Goal: Task Accomplishment & Management: Use online tool/utility

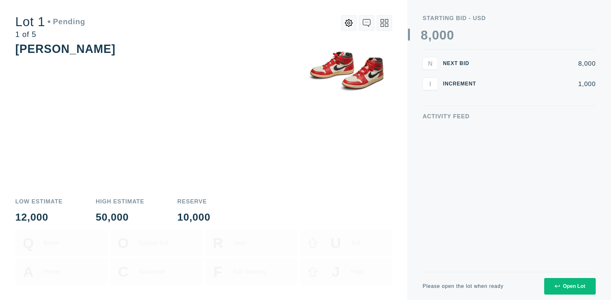
click at [570, 286] on div "Open Lot" at bounding box center [570, 286] width 31 height 6
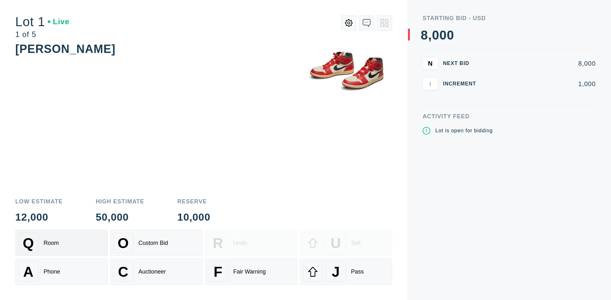
click at [61, 243] on div "Q Room" at bounding box center [61, 242] width 87 height 20
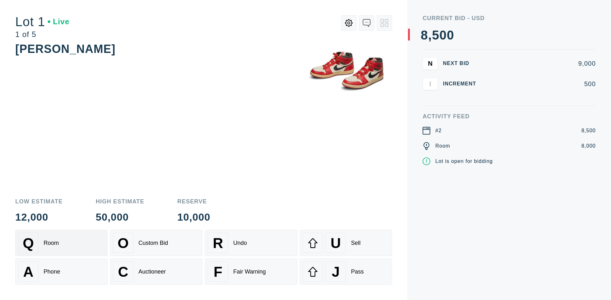
click at [61, 243] on div "Q Room" at bounding box center [61, 242] width 87 height 20
click at [61, 271] on div "A Phone" at bounding box center [61, 271] width 87 height 20
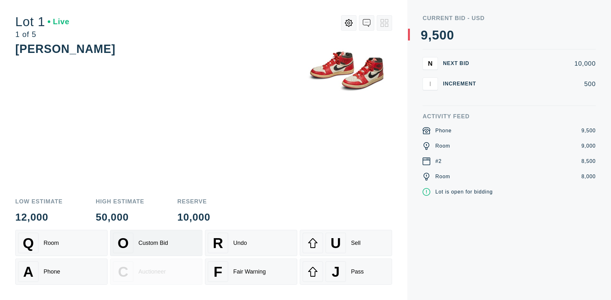
click at [156, 243] on div "Custom Bid" at bounding box center [153, 242] width 30 height 7
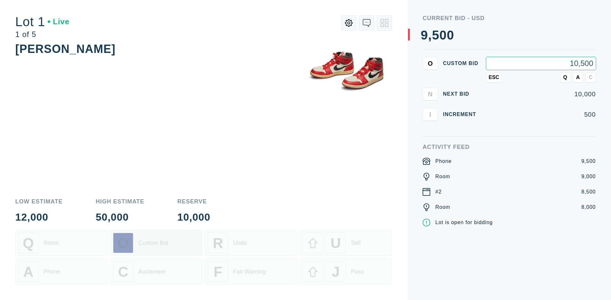
type input "10,500"
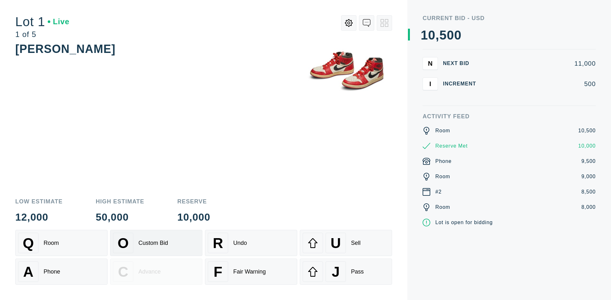
click at [156, 243] on div "Custom Bid" at bounding box center [153, 242] width 30 height 7
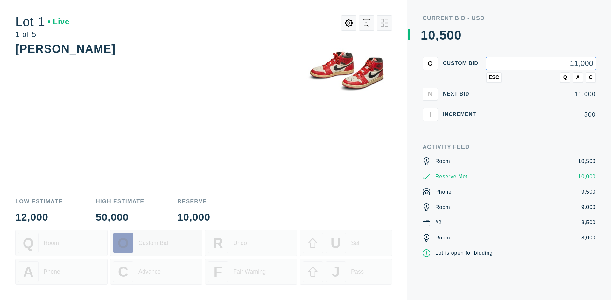
type input "11,000"
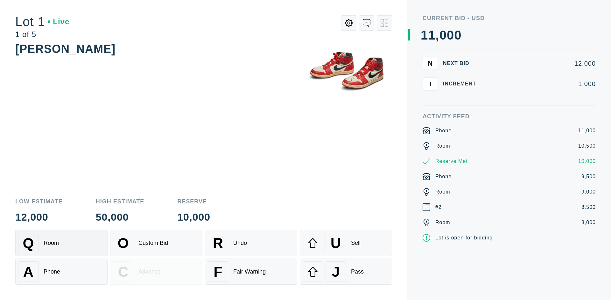
click at [61, 243] on div "Q Room" at bounding box center [61, 242] width 87 height 20
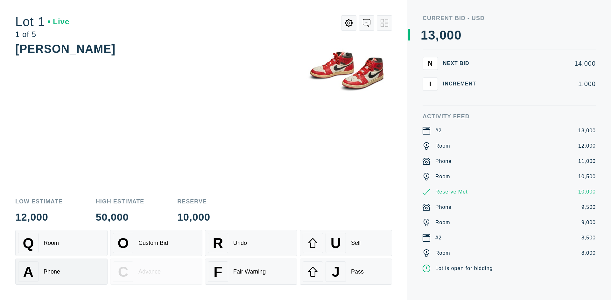
click at [61, 271] on div "A Phone" at bounding box center [61, 271] width 87 height 20
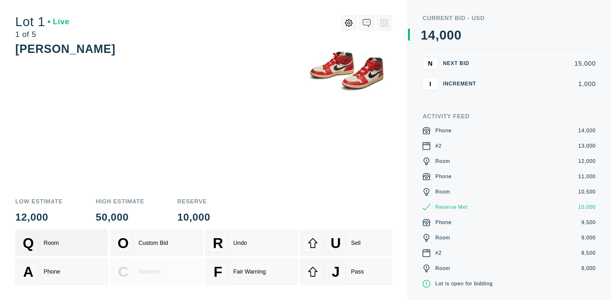
click at [61, 243] on div "Q Room" at bounding box center [61, 242] width 87 height 20
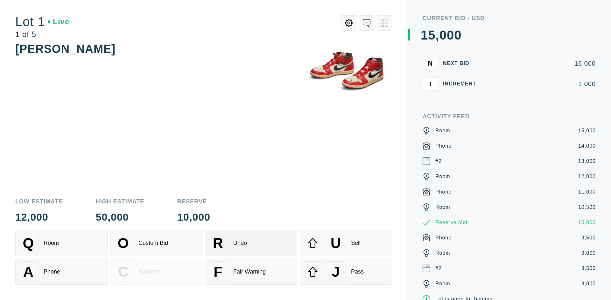
click at [251, 243] on div "R Undo" at bounding box center [251, 242] width 87 height 20
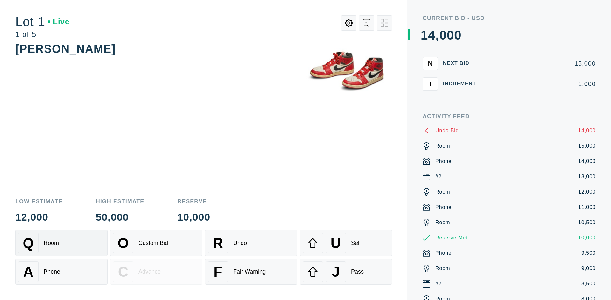
click at [61, 243] on div "Q Room" at bounding box center [61, 242] width 87 height 20
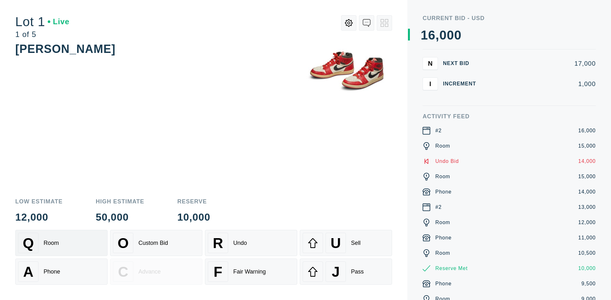
click at [61, 271] on div "A Phone" at bounding box center [61, 271] width 87 height 20
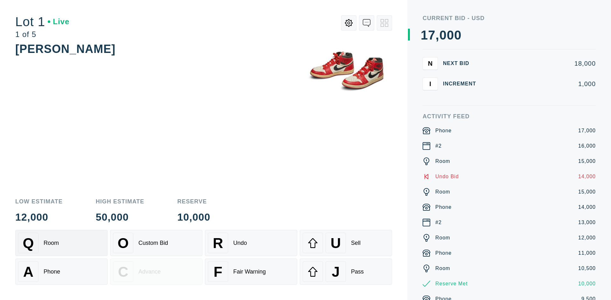
click at [61, 243] on div "Q Room" at bounding box center [61, 242] width 87 height 20
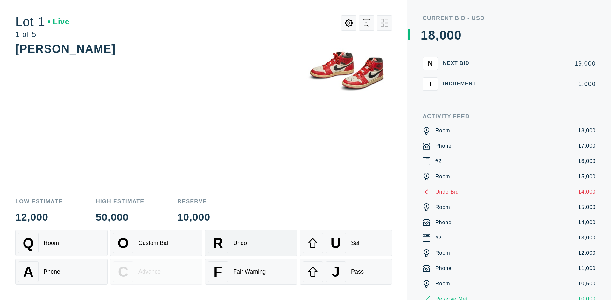
click at [251, 243] on div "R Undo" at bounding box center [251, 242] width 87 height 20
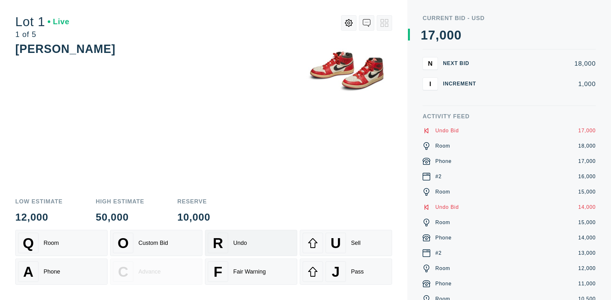
click at [346, 243] on div "U Sell" at bounding box center [346, 242] width 87 height 20
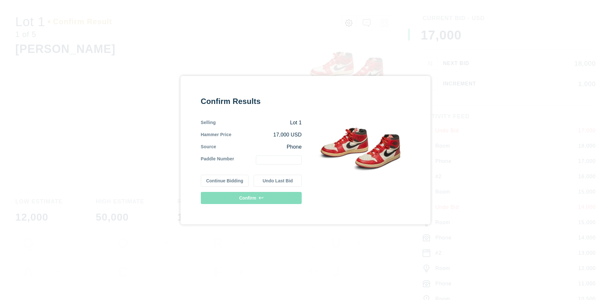
click at [225, 180] on button "Continue Bidding" at bounding box center [225, 180] width 48 height 12
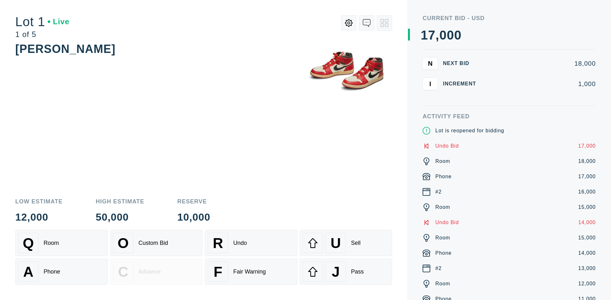
click at [346, 243] on div "U Sell" at bounding box center [346, 242] width 87 height 20
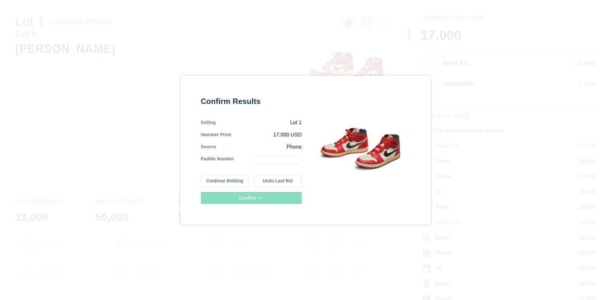
click at [278, 180] on button "Undo Last Bid" at bounding box center [278, 180] width 48 height 12
click at [225, 180] on button "Continue Bidding" at bounding box center [225, 180] width 48 height 12
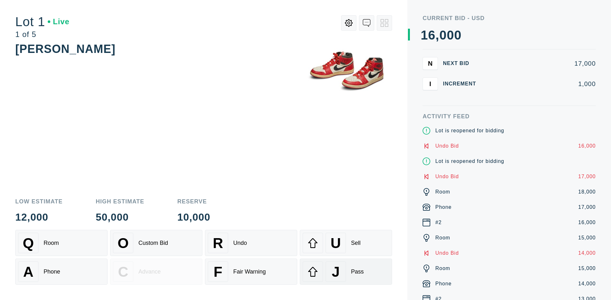
click at [346, 271] on div "J Pass" at bounding box center [346, 271] width 87 height 20
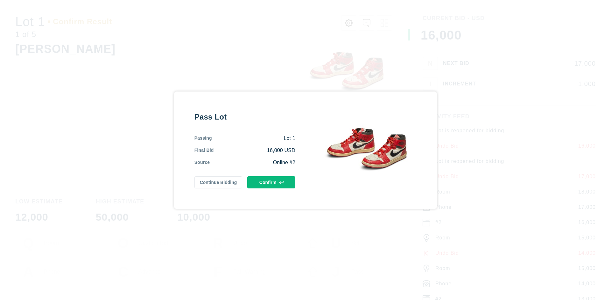
click at [272, 182] on button "Confirm" at bounding box center [271, 182] width 48 height 12
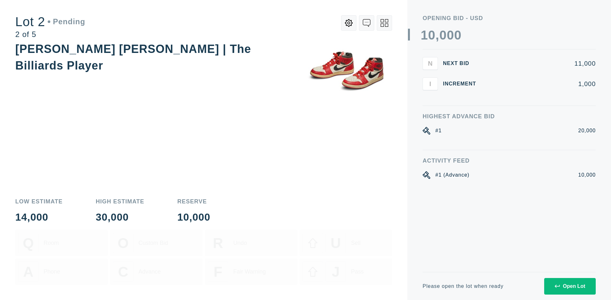
click at [570, 286] on div "Open Lot" at bounding box center [570, 286] width 31 height 6
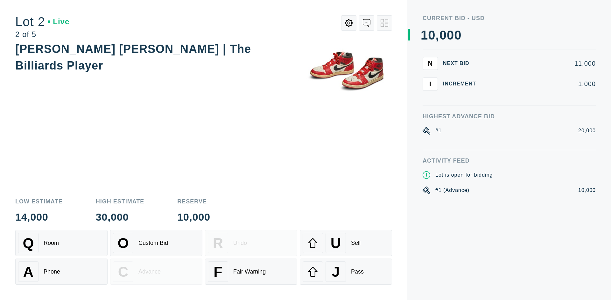
click at [61, 243] on div "Q Room" at bounding box center [61, 242] width 87 height 20
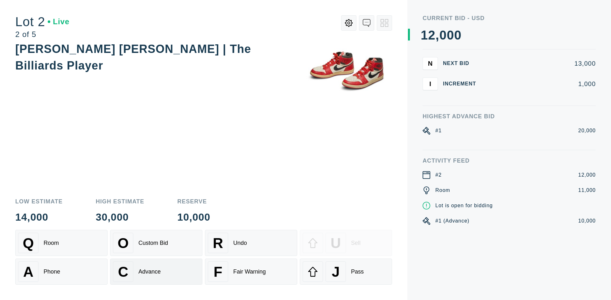
click at [156, 271] on div "Advance" at bounding box center [149, 271] width 22 height 7
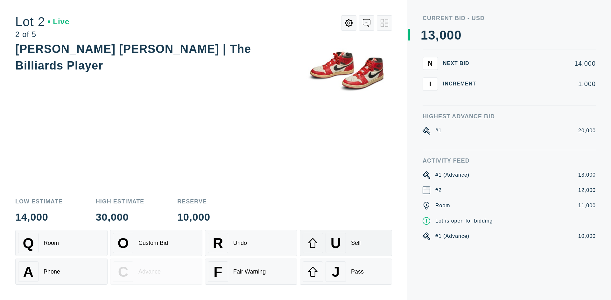
click at [346, 243] on div "U Sell" at bounding box center [346, 242] width 87 height 20
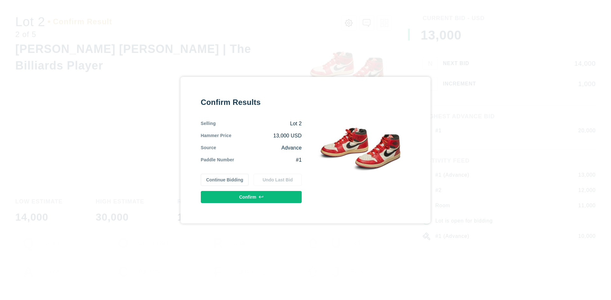
click at [251, 196] on button "Confirm" at bounding box center [251, 197] width 101 height 12
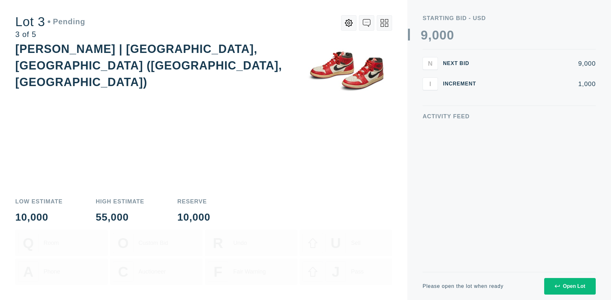
click at [570, 286] on div "Open Lot" at bounding box center [570, 286] width 31 height 6
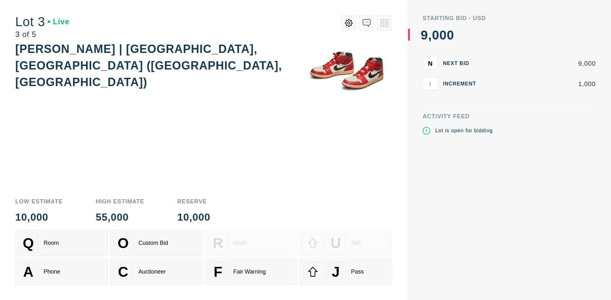
click at [346, 271] on div "J Pass" at bounding box center [346, 271] width 87 height 20
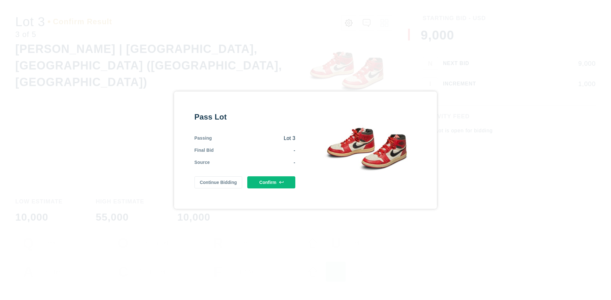
click at [272, 185] on button "Confirm" at bounding box center [271, 182] width 48 height 12
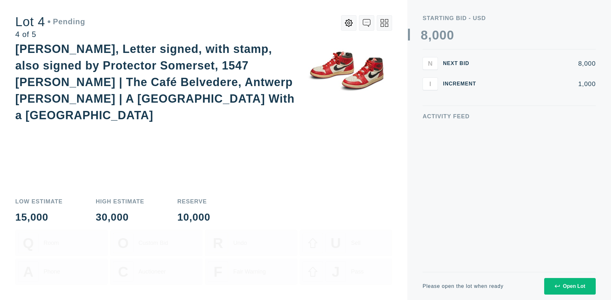
click at [570, 286] on div "Open Lot" at bounding box center [570, 286] width 31 height 6
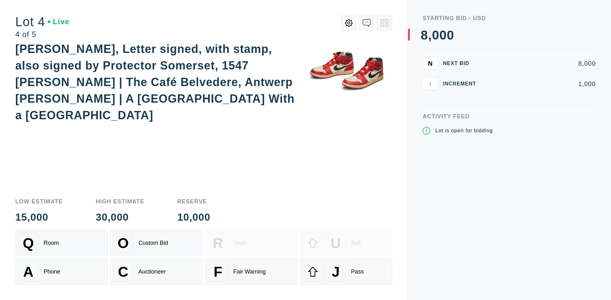
click at [61, 243] on div "Q Room" at bounding box center [61, 242] width 87 height 20
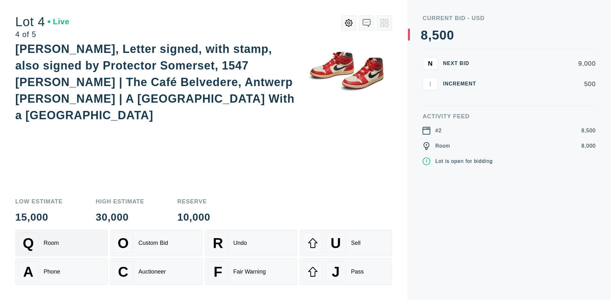
click at [156, 271] on div "Auctioneer" at bounding box center [151, 271] width 27 height 7
click at [346, 271] on div "J Pass" at bounding box center [346, 271] width 87 height 20
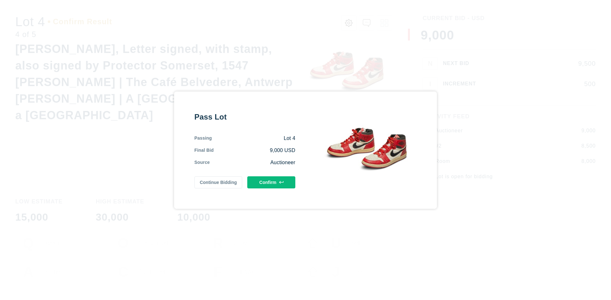
click at [272, 182] on button "Confirm" at bounding box center [271, 182] width 48 height 12
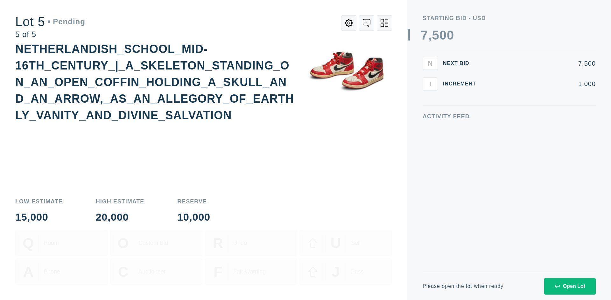
click at [570, 286] on div "Open Lot" at bounding box center [570, 286] width 31 height 6
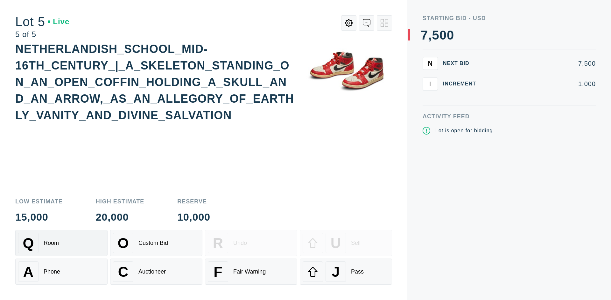
click at [61, 243] on div "Q Room" at bounding box center [61, 242] width 87 height 20
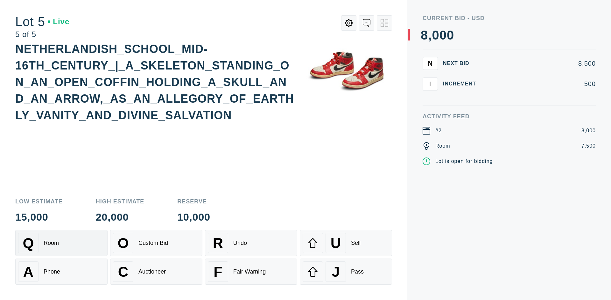
click at [61, 243] on div "Q Room" at bounding box center [61, 242] width 87 height 20
click at [346, 243] on div "U Sell" at bounding box center [346, 242] width 87 height 20
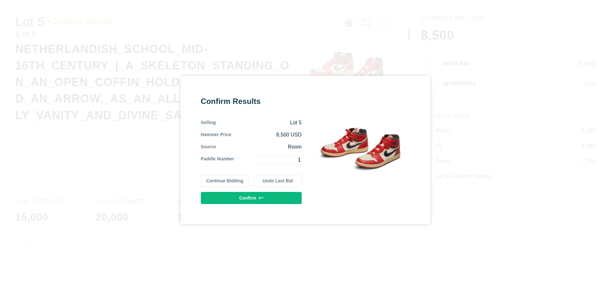
type input "1"
click at [251, 197] on button "Confirm" at bounding box center [251, 198] width 101 height 12
